Goal: Task Accomplishment & Management: Manage account settings

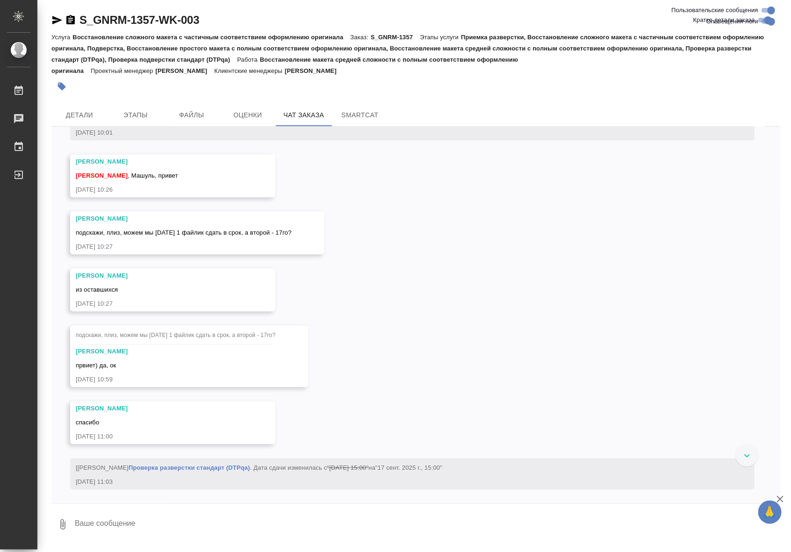
scroll to position [18511, 0]
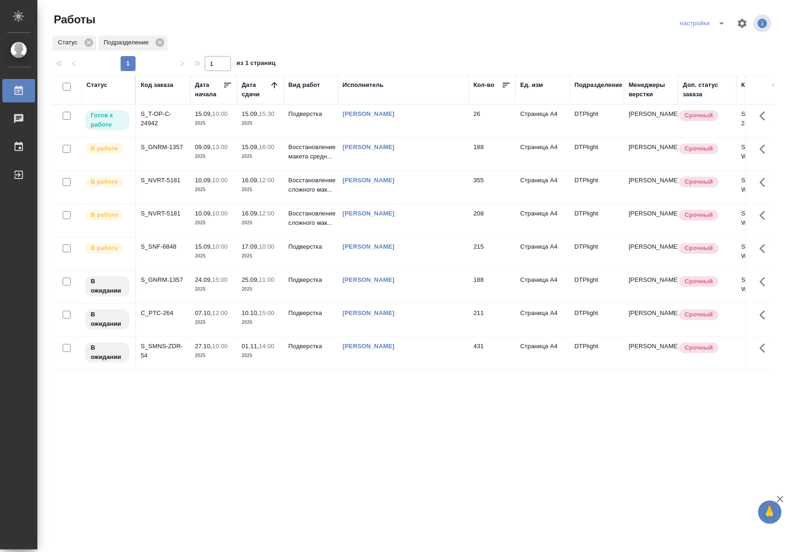
click at [167, 118] on div "S_T-OP-C-24942" at bounding box center [163, 118] width 45 height 19
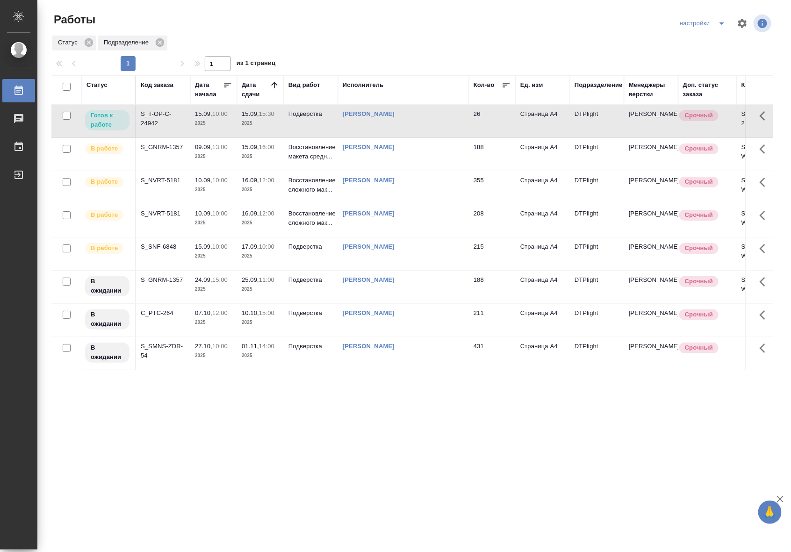
click at [167, 118] on div "S_T-OP-C-24942" at bounding box center [163, 118] width 45 height 19
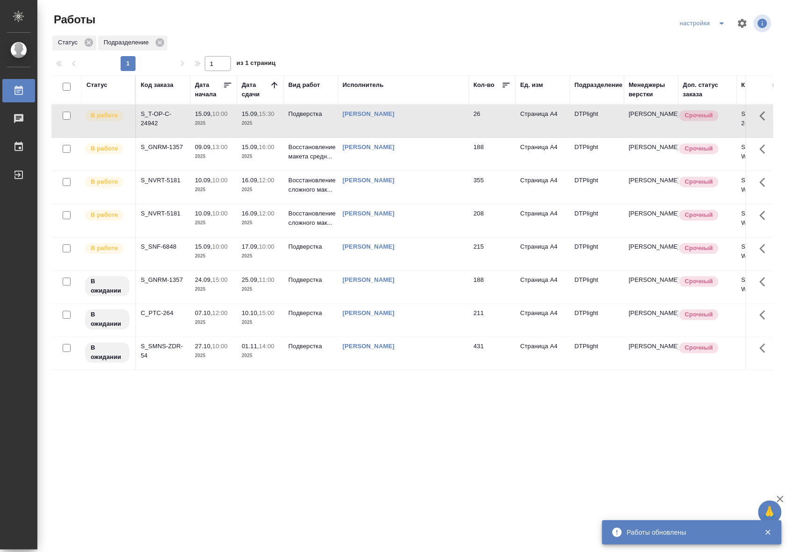
click at [312, 127] on td "Подверстка" at bounding box center [311, 121] width 54 height 33
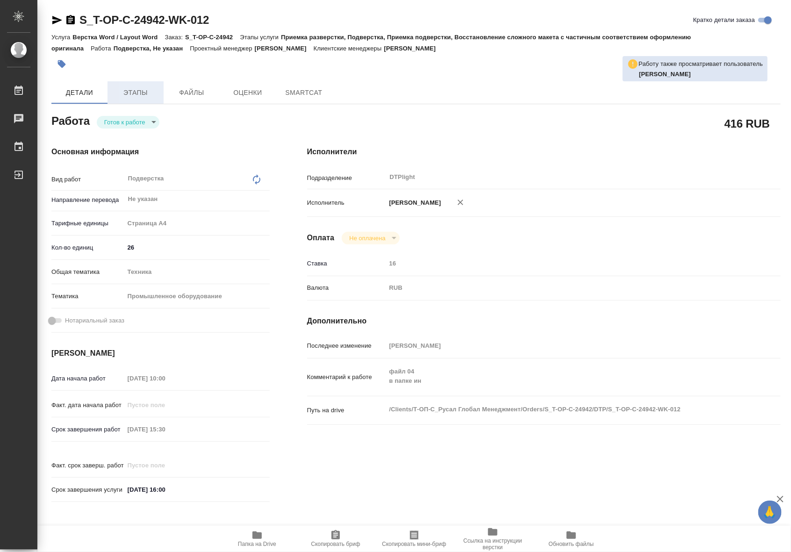
type textarea "x"
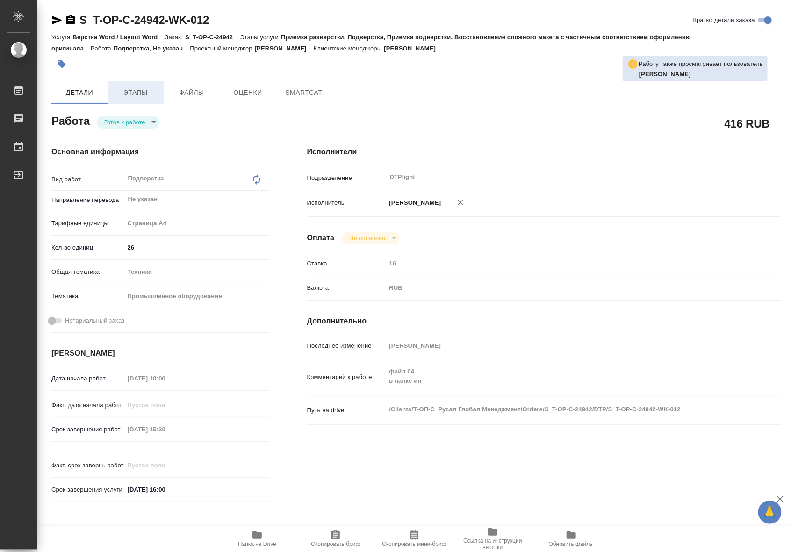
type textarea "x"
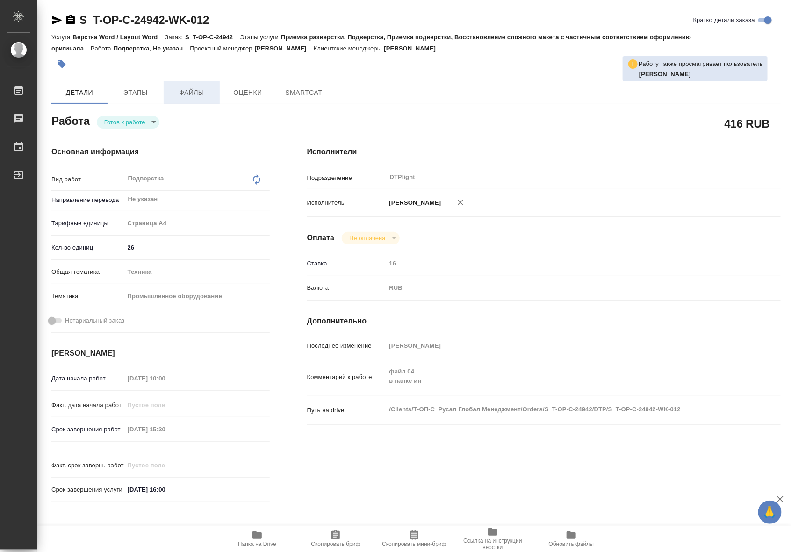
type textarea "x"
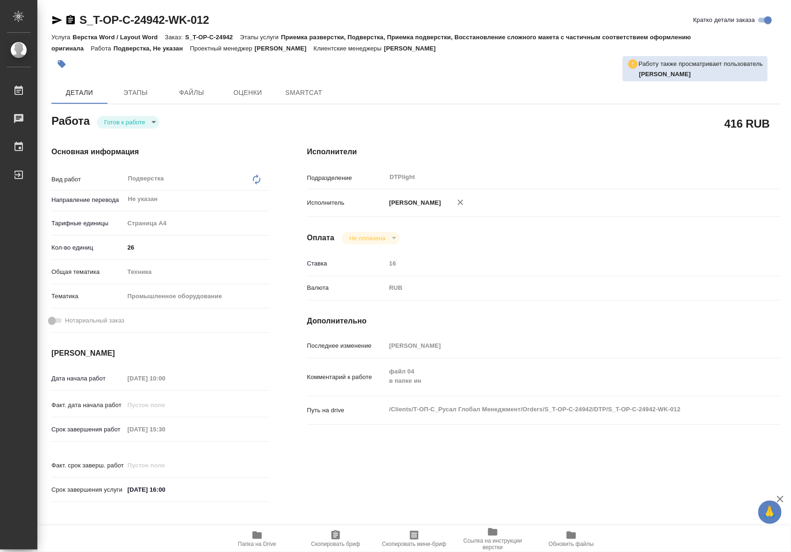
type textarea "x"
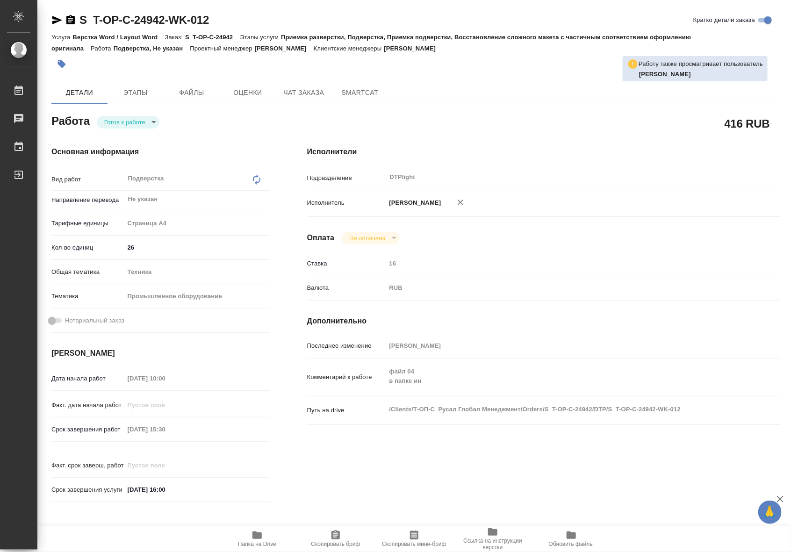
click at [129, 128] on body "🙏 .cls-1 fill:#fff; AWATERA Riianova Anna Работы Чаты График Выйти S_T-OP-C-249…" at bounding box center [395, 276] width 791 height 552
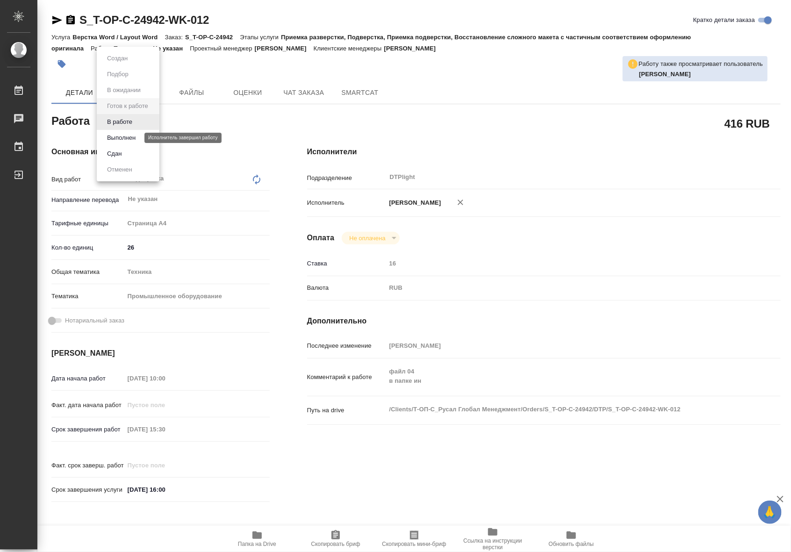
type textarea "x"
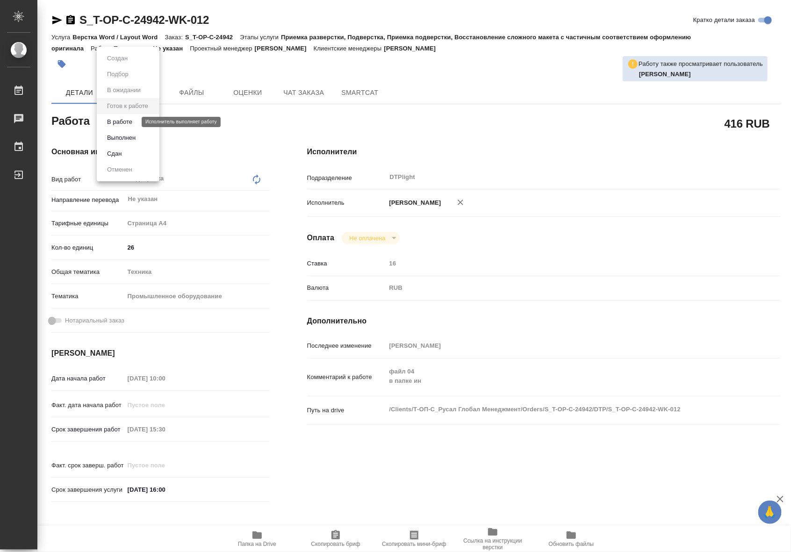
click at [124, 122] on button "В работе" at bounding box center [119, 122] width 31 height 10
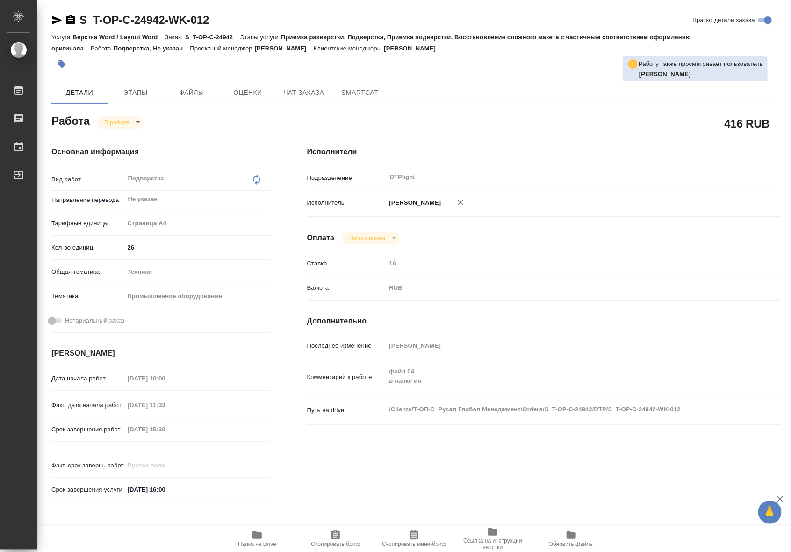
type textarea "x"
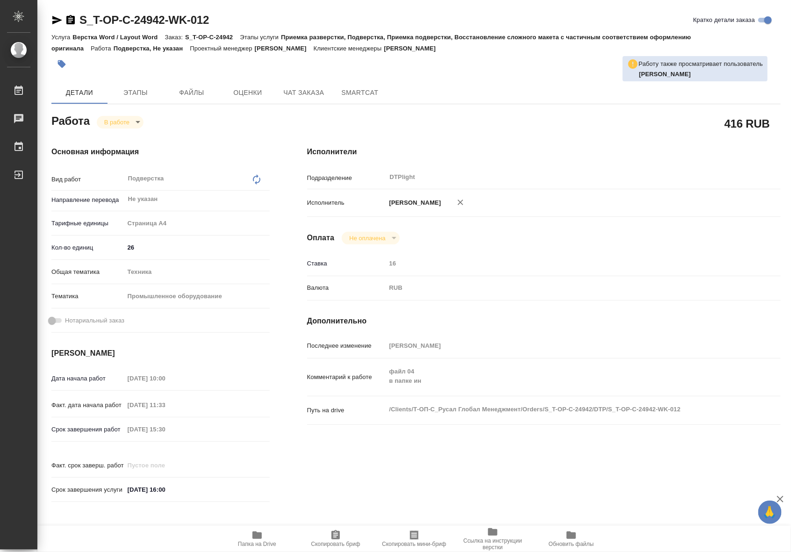
type textarea "x"
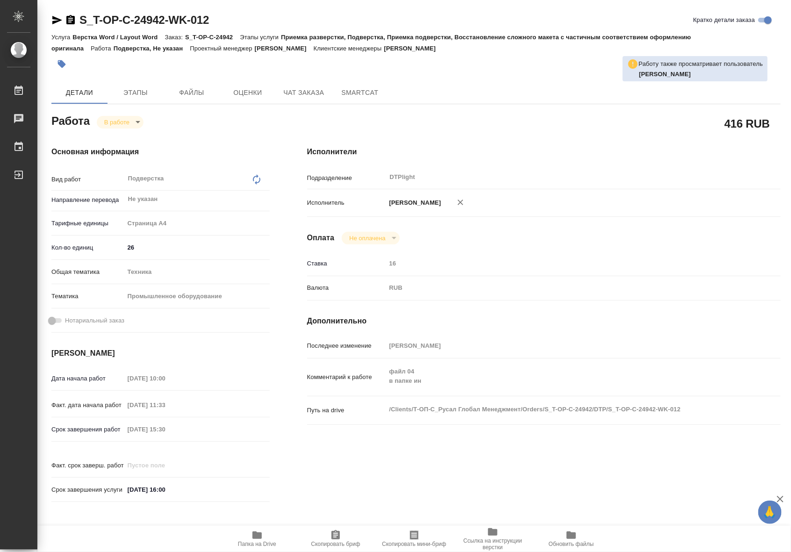
type textarea "x"
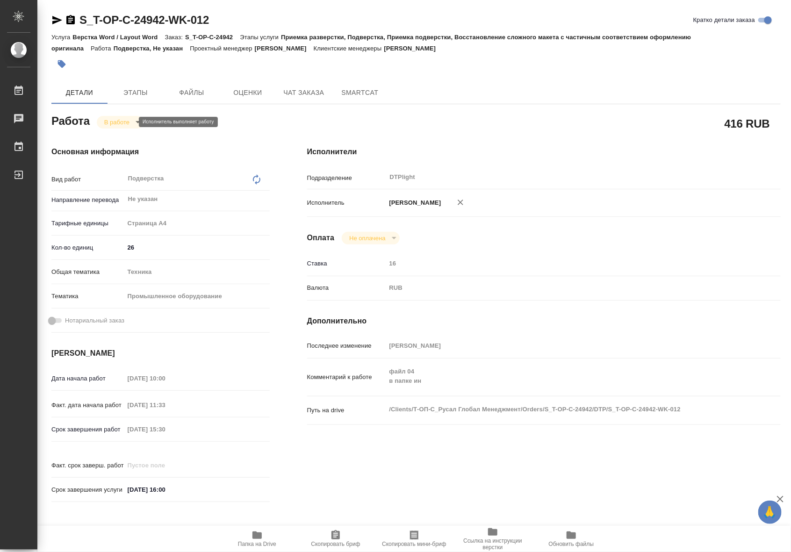
click at [123, 122] on body "🙏 .cls-1 fill:#fff; AWATERA Riianova Anna Работы 0 Чаты График Выйти S_T-OP-C-2…" at bounding box center [395, 276] width 791 height 552
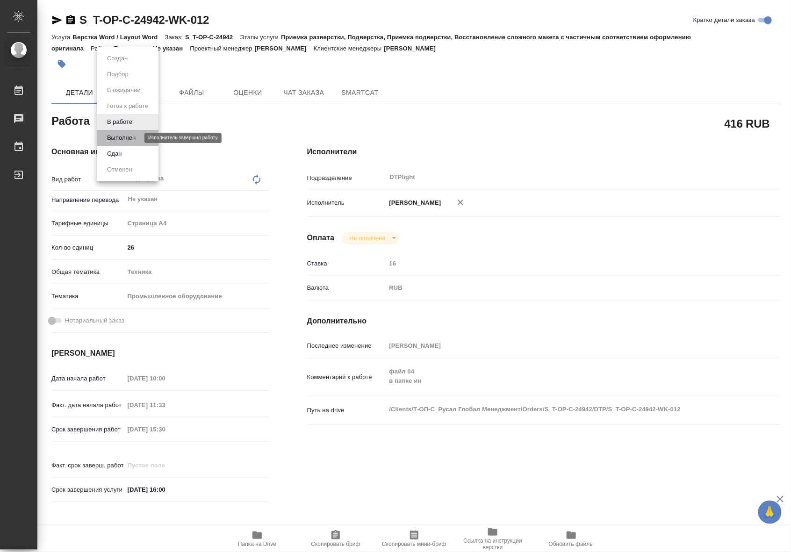
click at [125, 139] on button "Выполнен" at bounding box center [121, 138] width 34 height 10
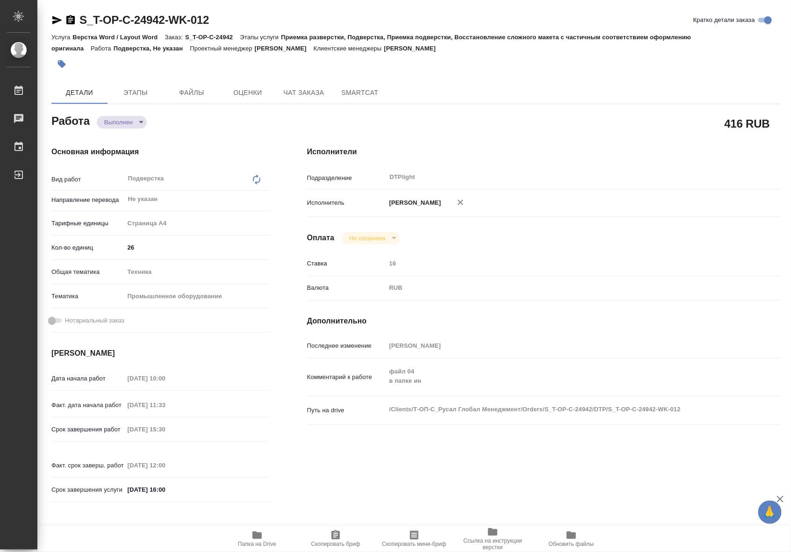
type textarea "x"
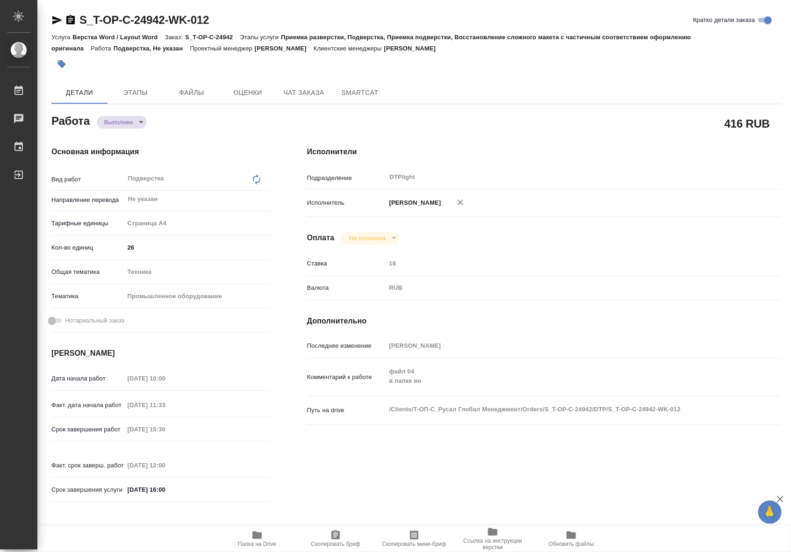
type textarea "x"
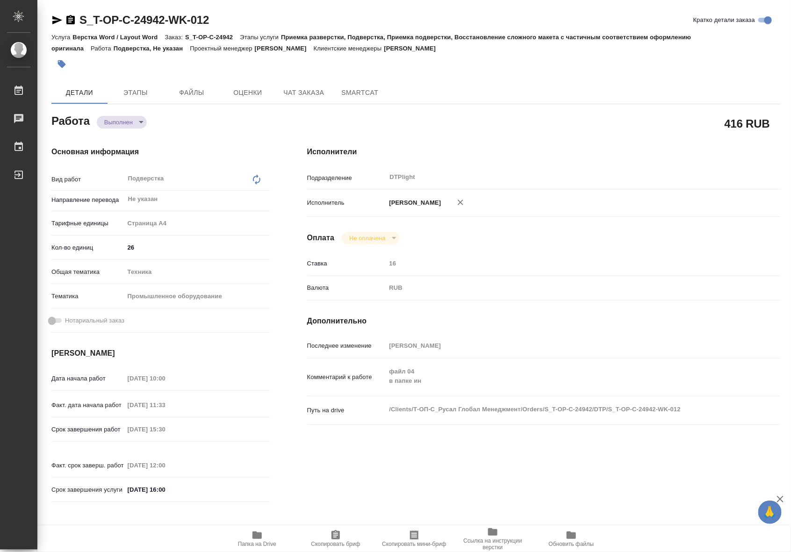
type textarea "x"
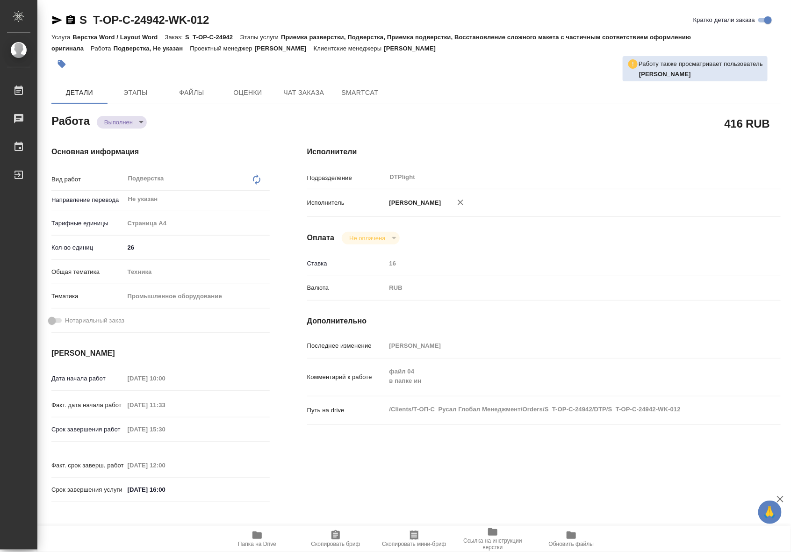
click at [265, 544] on span "Папка на Drive" at bounding box center [257, 544] width 38 height 7
click at [108, 120] on body "🙏 .cls-1 fill:#fff; AWATERA Riianova Anna Работы 0 Чаты График Выйти S_T-OP-C-2…" at bounding box center [395, 276] width 791 height 552
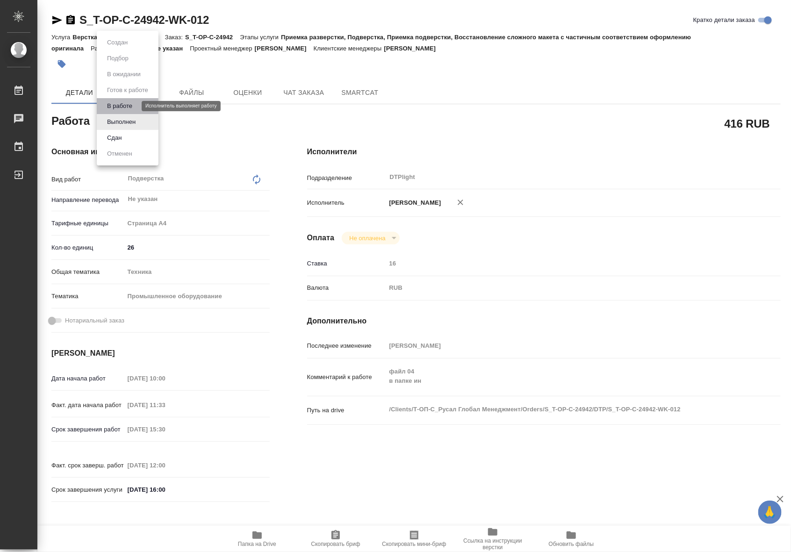
click at [114, 108] on button "В работе" at bounding box center [119, 106] width 31 height 10
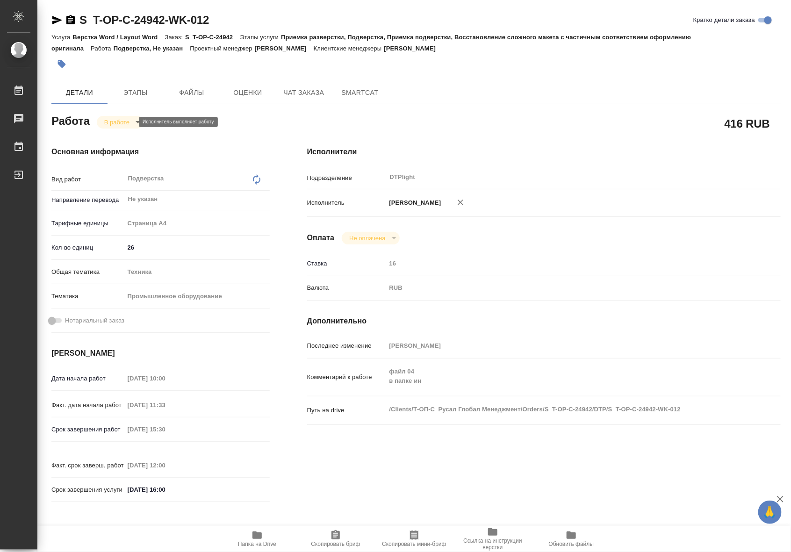
type textarea "x"
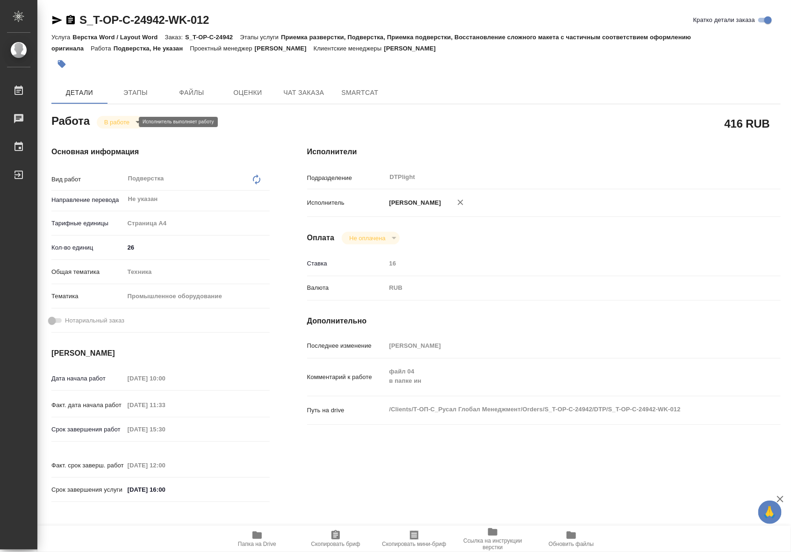
type textarea "x"
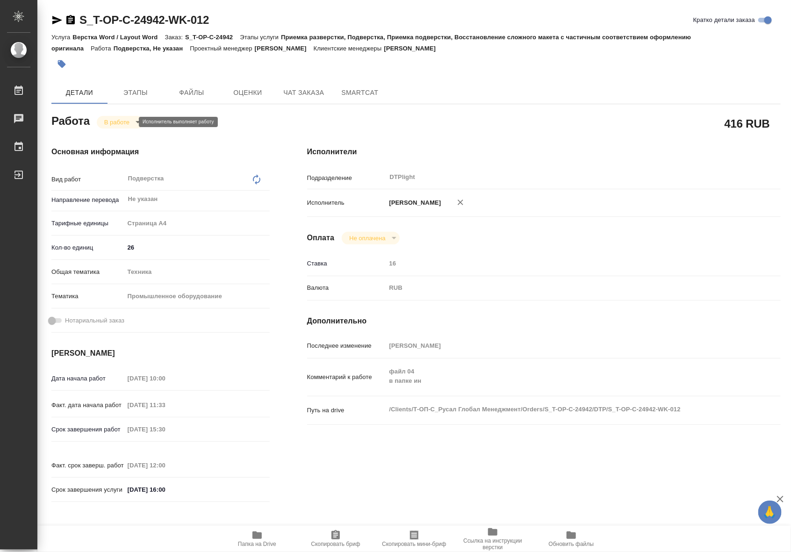
click at [124, 121] on body "🙏 .cls-1 fill:#fff; AWATERA Riianova Anna Работы 0 Чаты График Выйти S_T-OP-C-2…" at bounding box center [395, 276] width 791 height 552
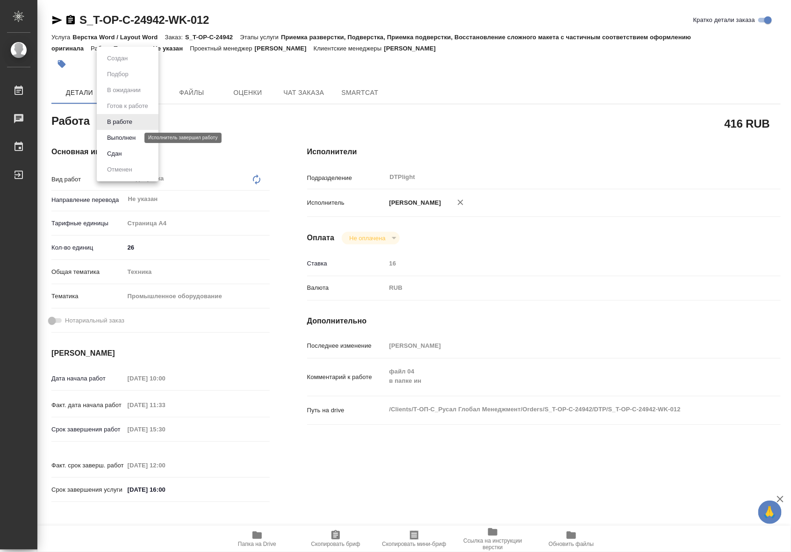
click at [122, 136] on button "Выполнен" at bounding box center [121, 138] width 34 height 10
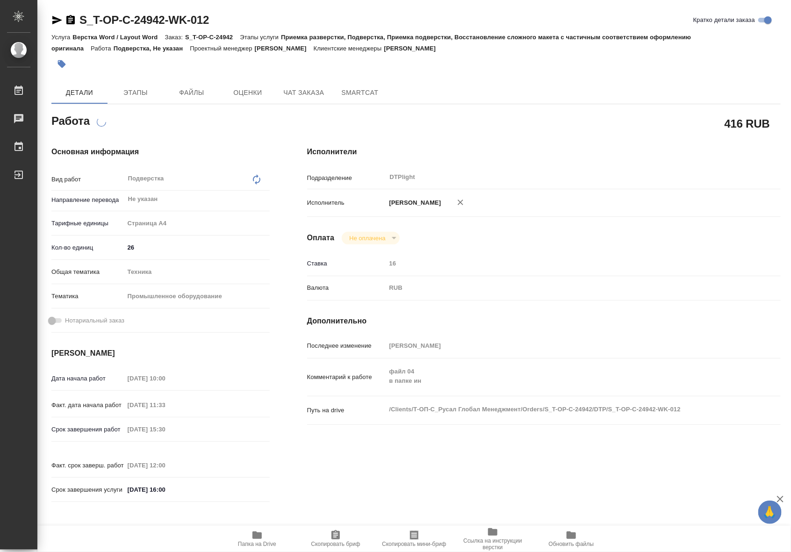
type textarea "x"
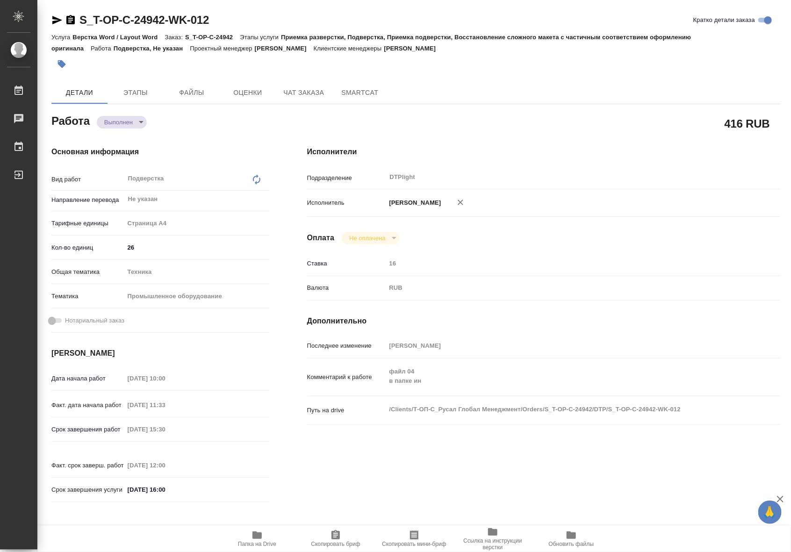
type textarea "x"
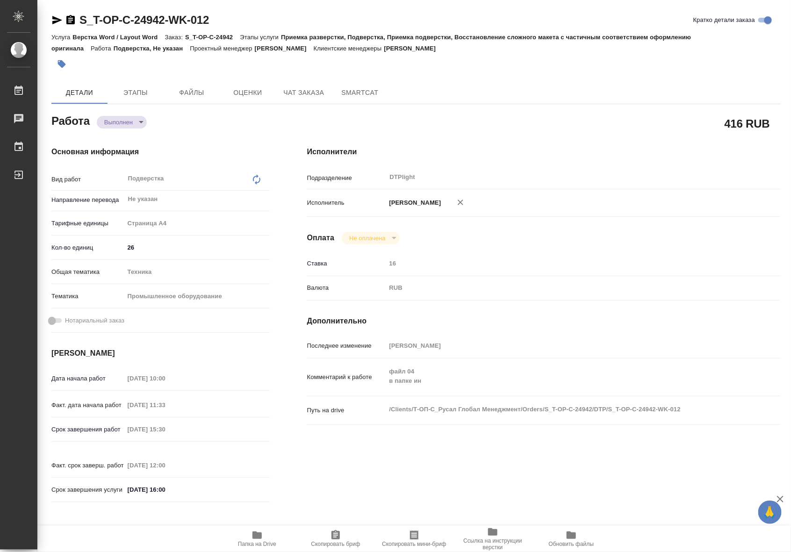
type textarea "x"
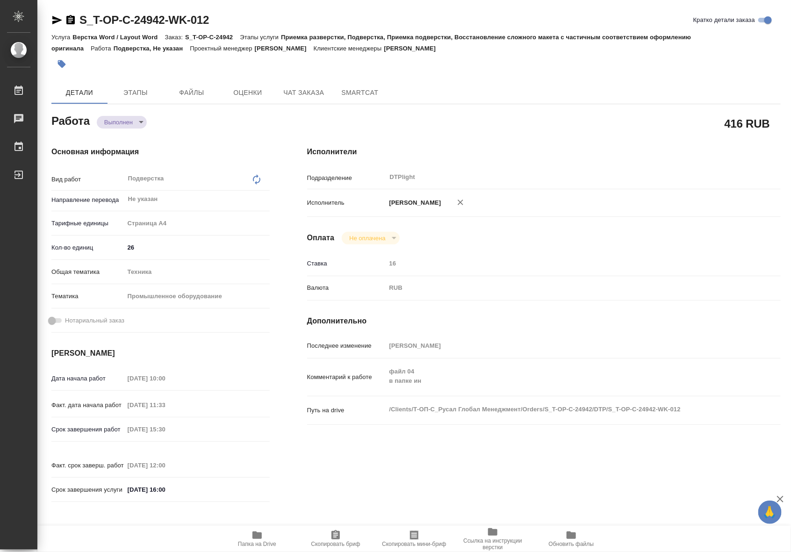
type textarea "x"
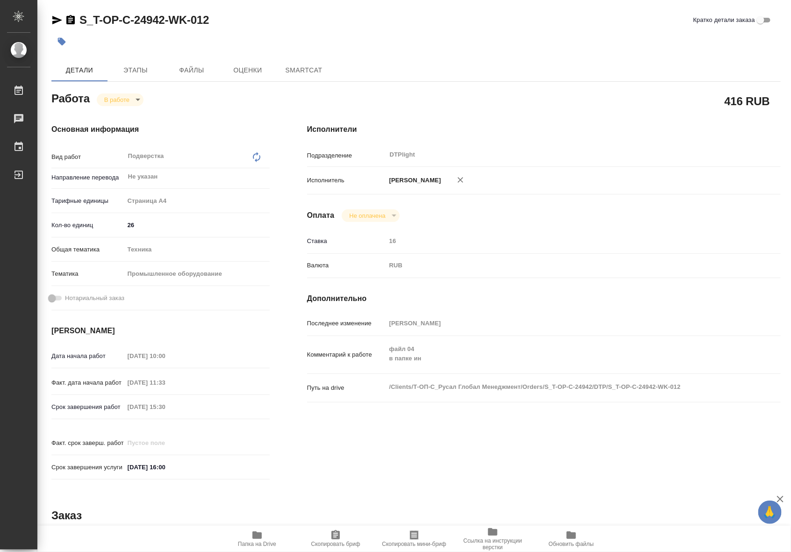
type textarea "x"
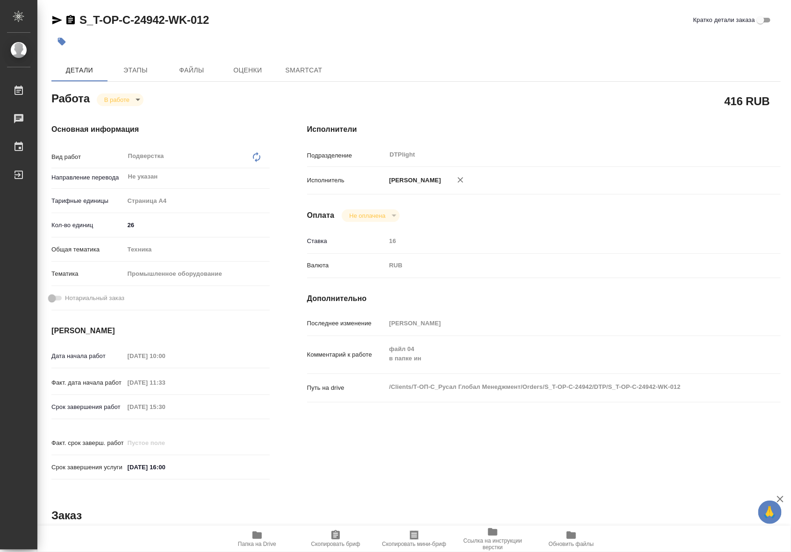
type textarea "x"
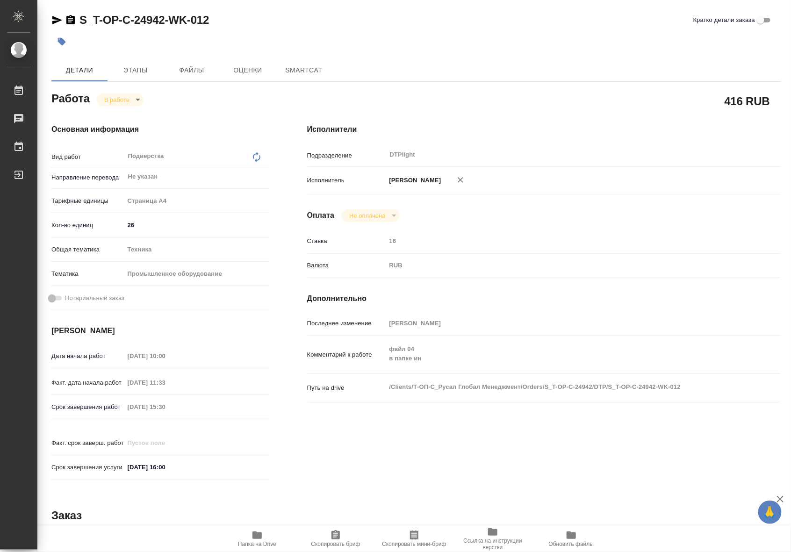
type textarea "x"
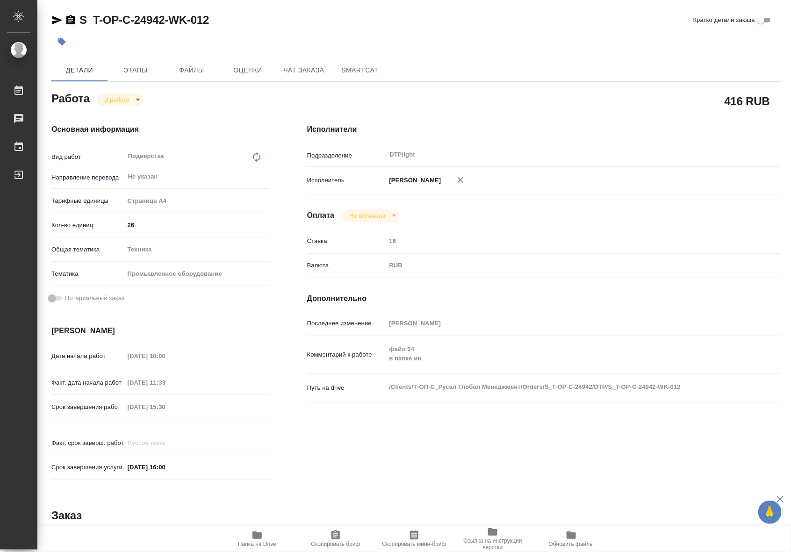
type textarea "x"
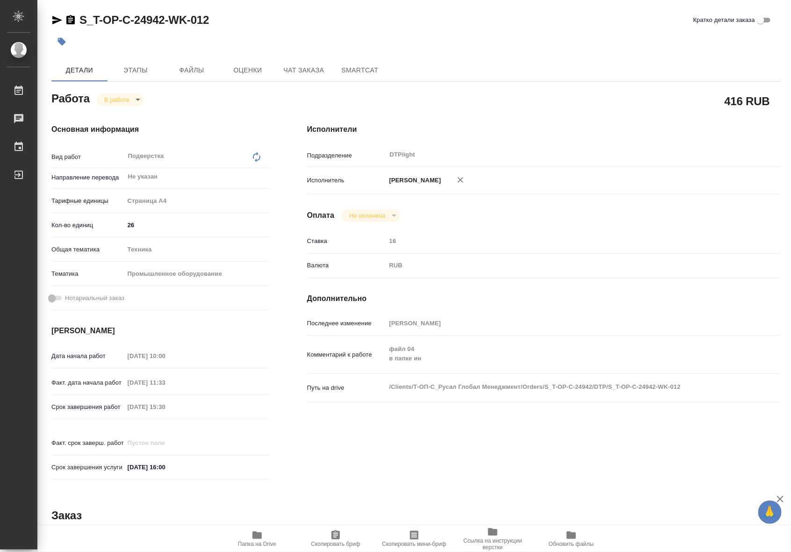
type textarea "x"
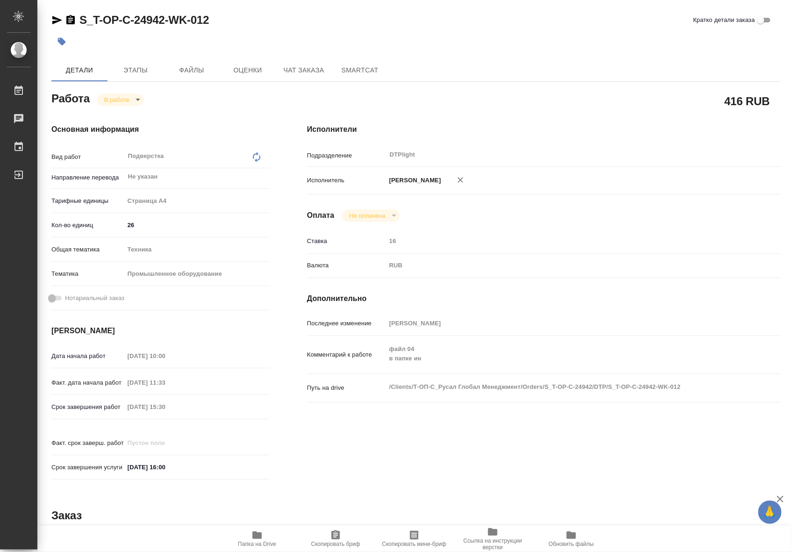
click at [271, 538] on span "Папка на Drive" at bounding box center [256, 539] width 67 height 18
